Goal: Task Accomplishment & Management: Use online tool/utility

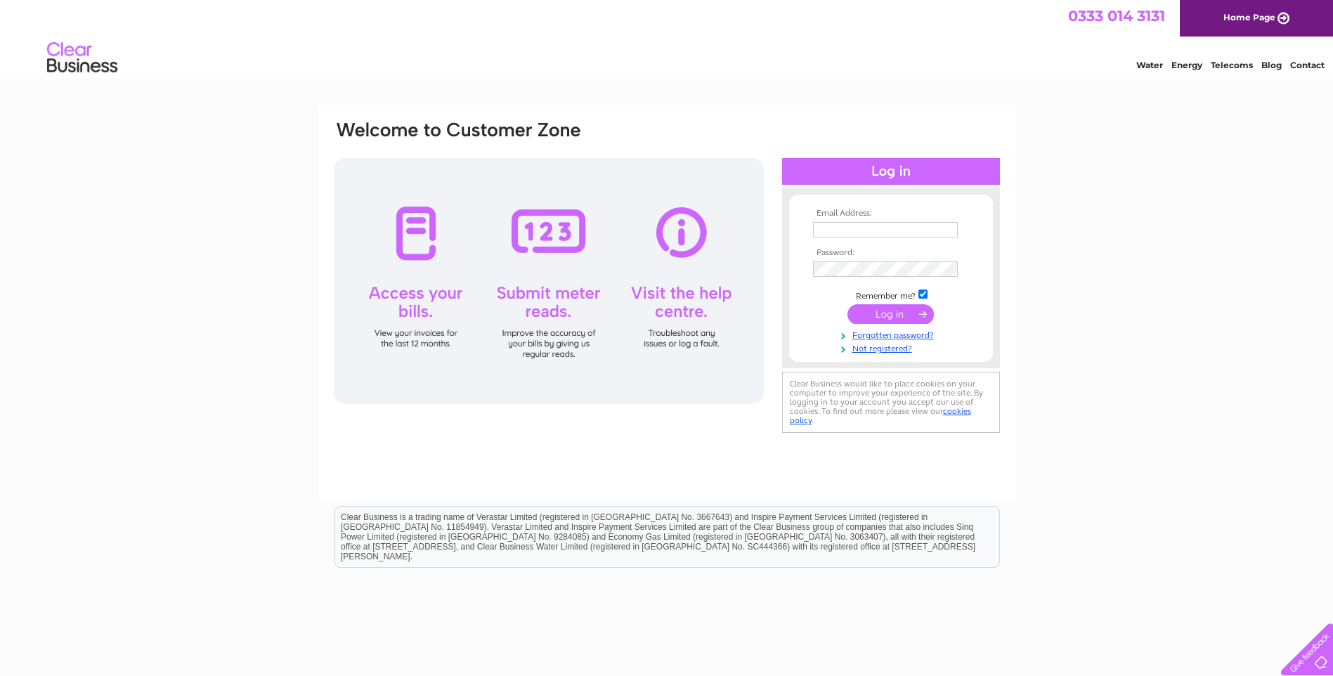
click at [875, 234] on input "text" at bounding box center [885, 229] width 145 height 15
type input "louise@cd-group.co.uk"
click at [890, 315] on input "submit" at bounding box center [890, 314] width 86 height 20
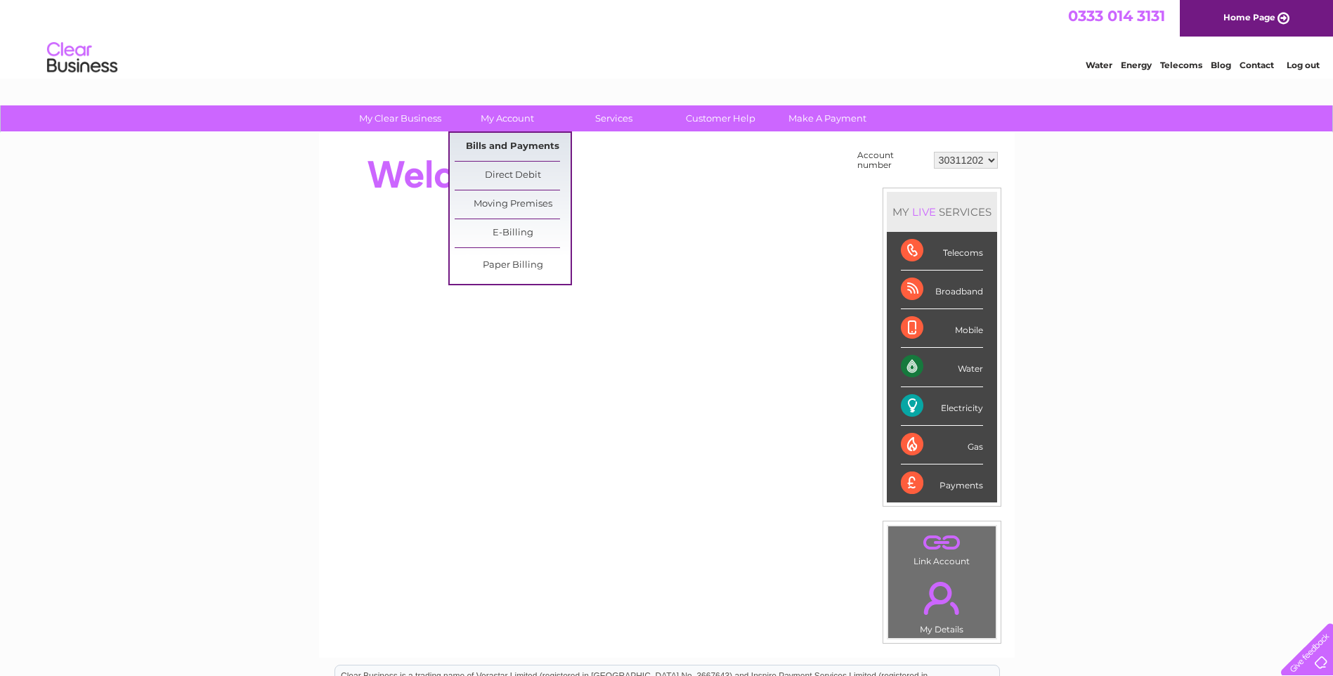
click at [511, 144] on link "Bills and Payments" at bounding box center [513, 147] width 116 height 28
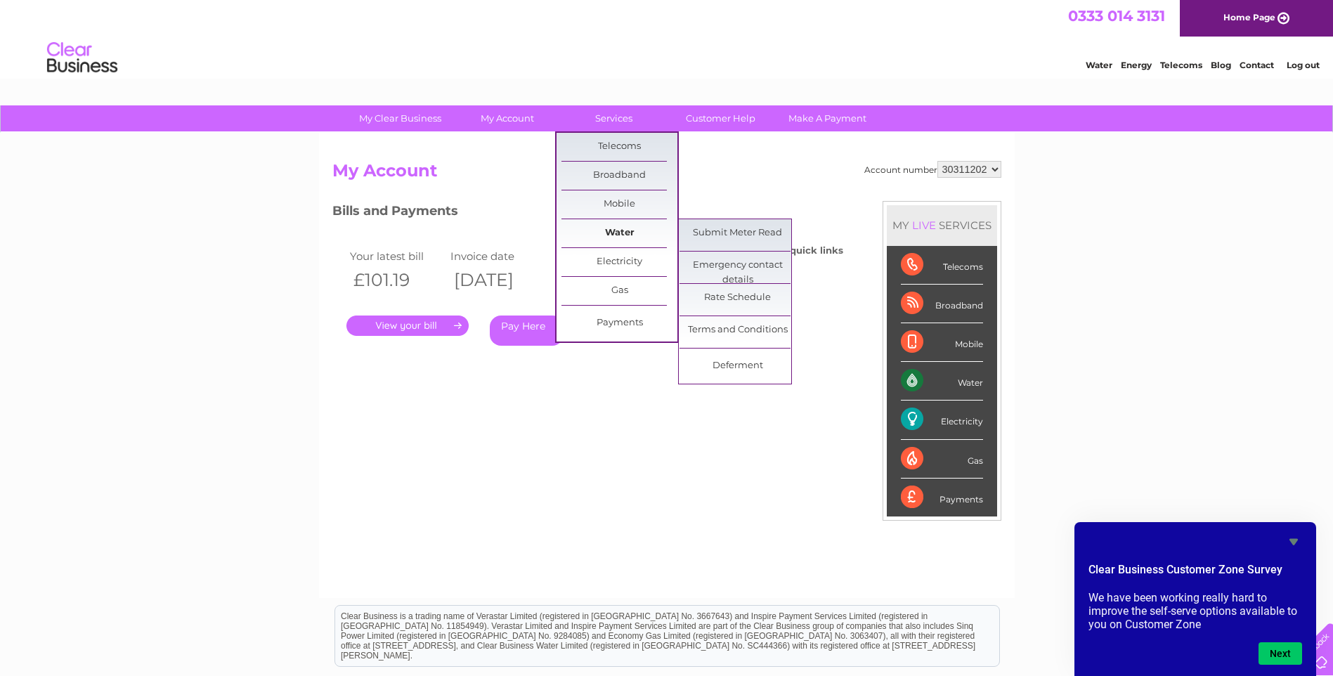
click at [619, 235] on link "Water" at bounding box center [619, 233] width 116 height 28
click at [734, 237] on link "Submit Meter Read" at bounding box center [737, 233] width 116 height 28
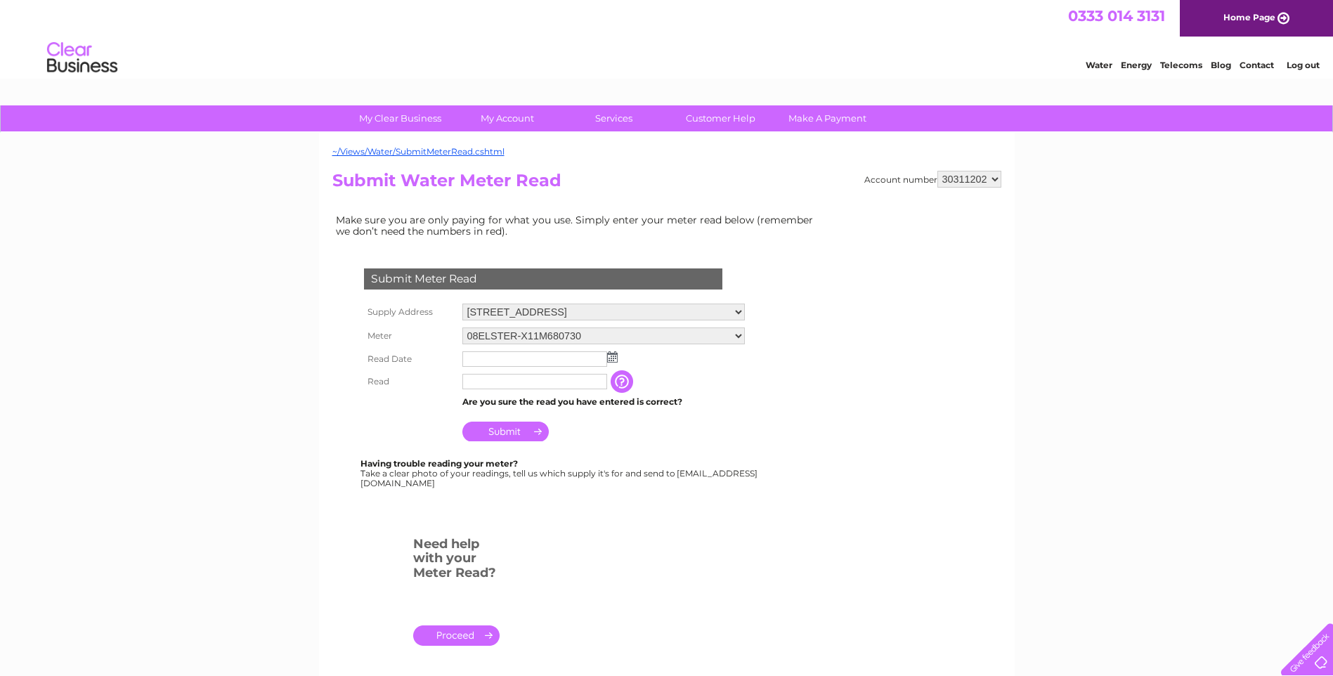
click at [613, 358] on img at bounding box center [612, 356] width 11 height 11
click at [542, 418] on link "1" at bounding box center [542, 419] width 22 height 14
type input "2025/10/01"
click at [487, 386] on input "text" at bounding box center [535, 382] width 146 height 17
type input "73"
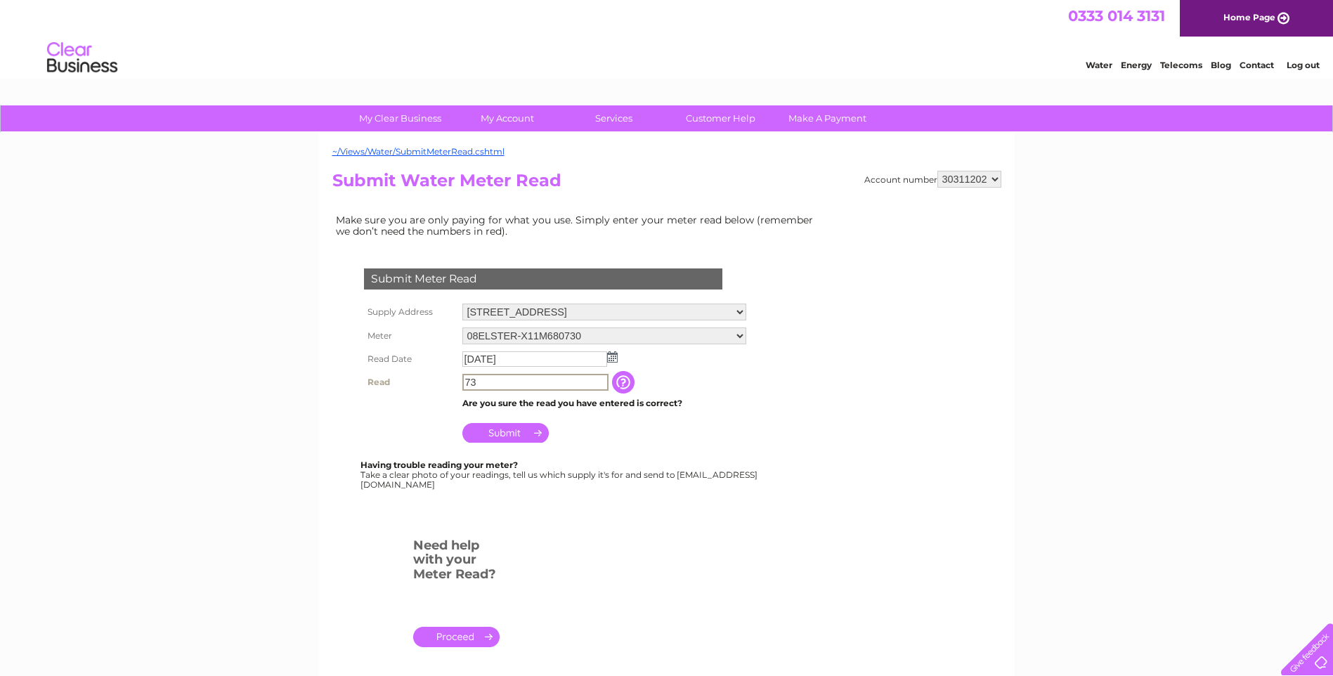
click at [503, 429] on input "Submit" at bounding box center [505, 433] width 86 height 20
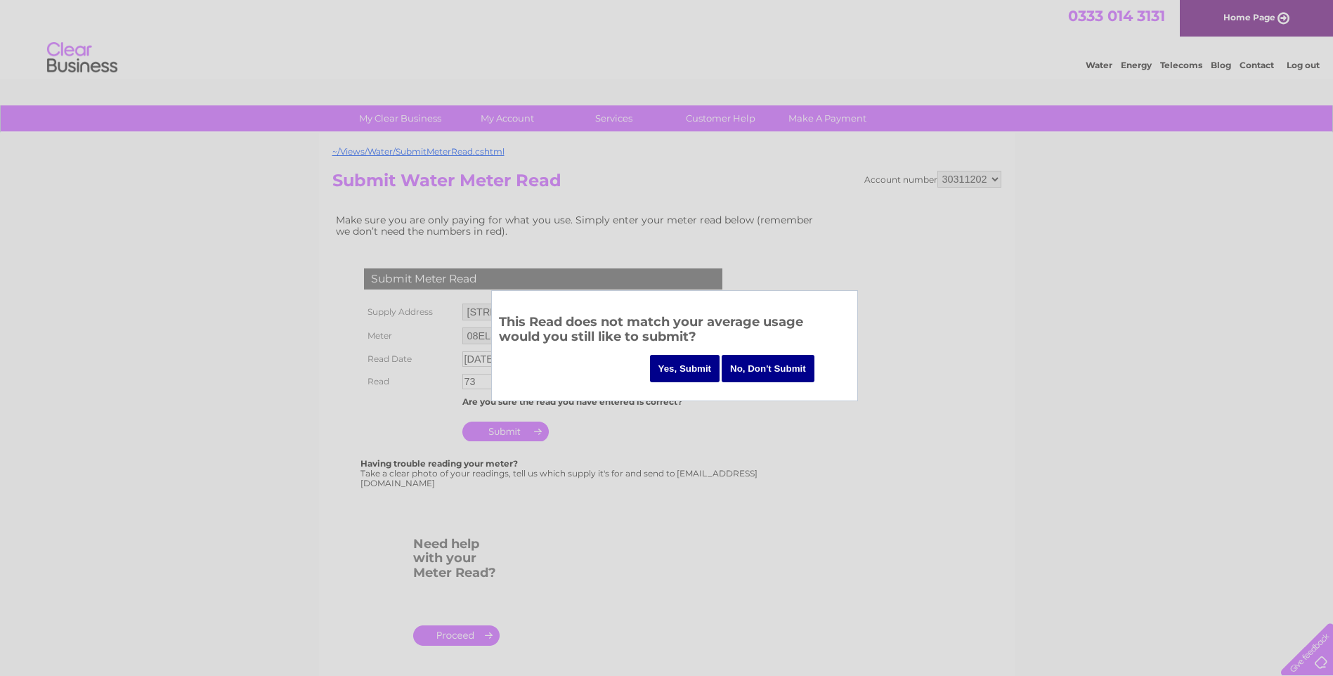
click at [680, 367] on input "Yes, Submit" at bounding box center [685, 368] width 70 height 27
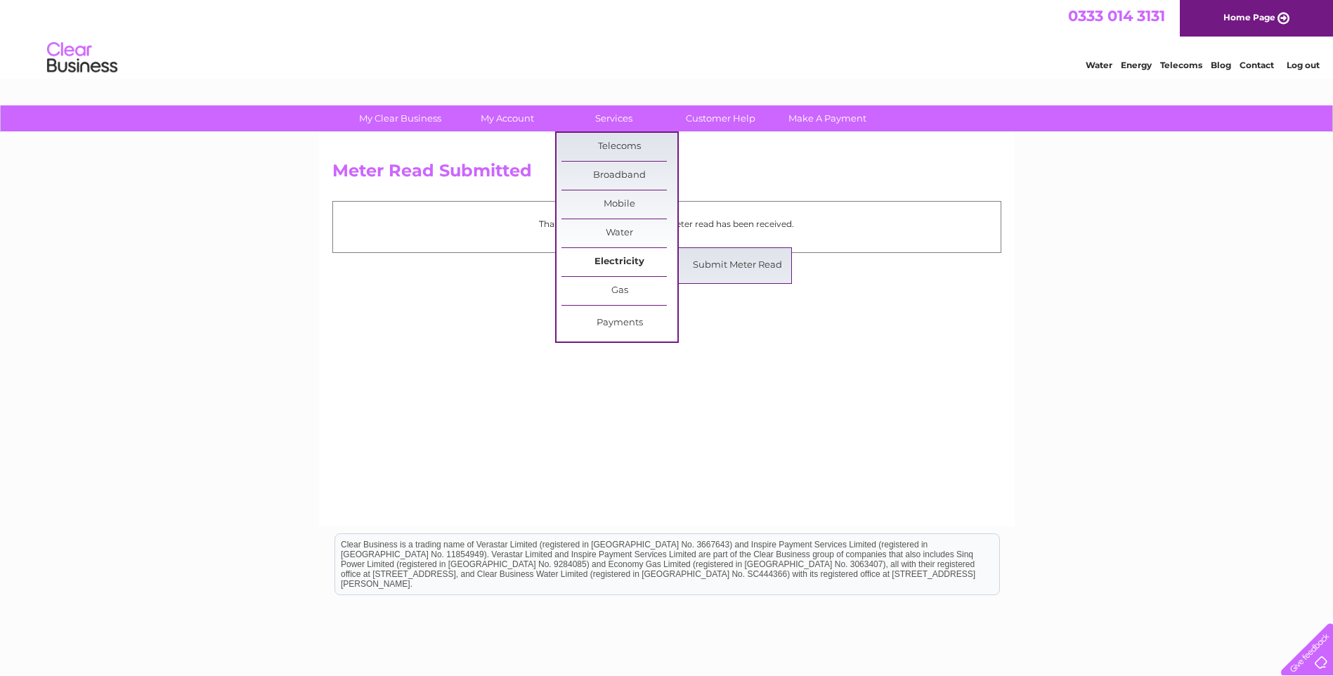
click at [627, 261] on link "Electricity" at bounding box center [619, 262] width 116 height 28
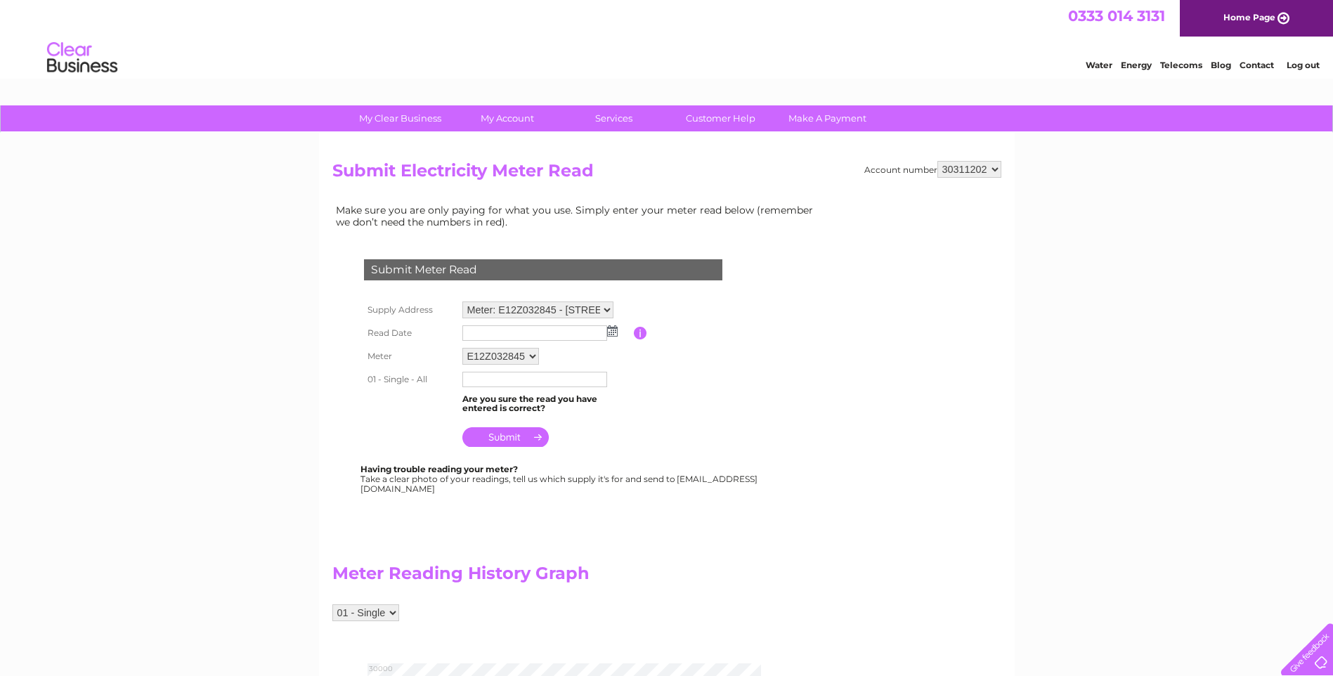
click at [613, 330] on img at bounding box center [612, 330] width 11 height 11
click at [542, 391] on link "1" at bounding box center [542, 393] width 22 height 14
type input "[DATE]"
click at [494, 382] on input "text" at bounding box center [534, 379] width 145 height 15
type input "27463"
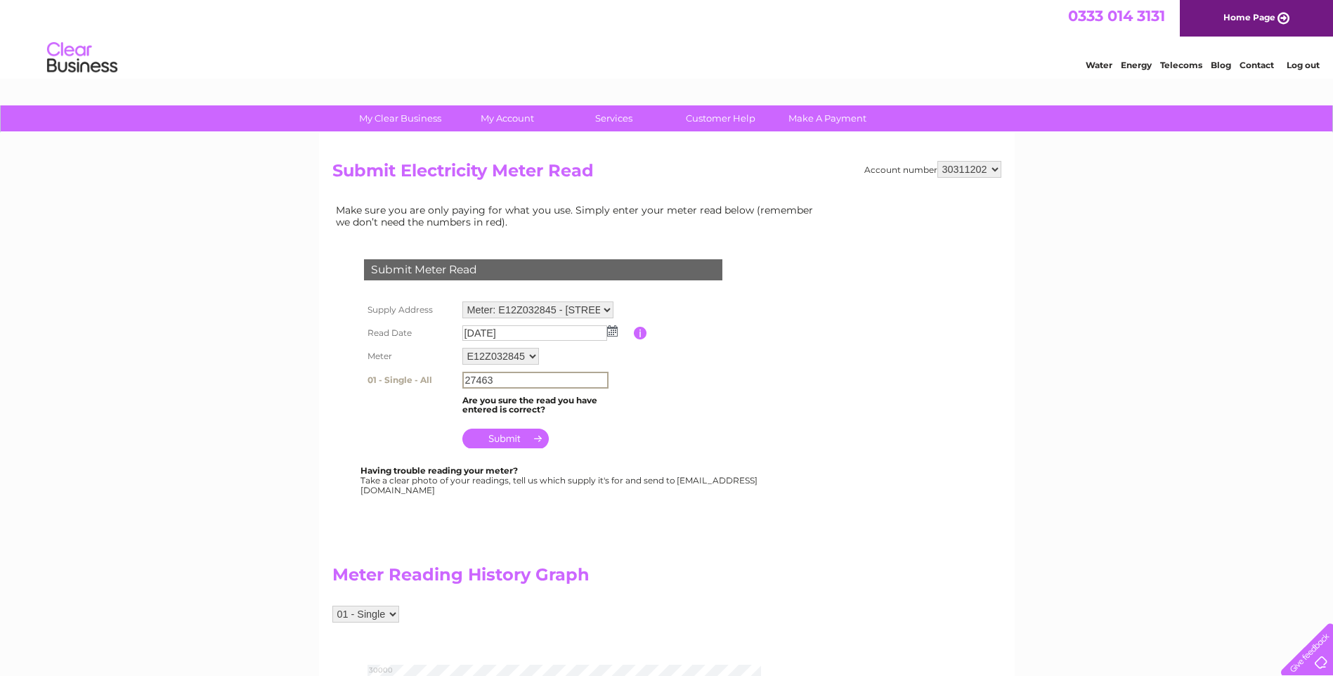
click at [513, 436] on input "submit" at bounding box center [505, 439] width 86 height 20
